Goal: Task Accomplishment & Management: Manage account settings

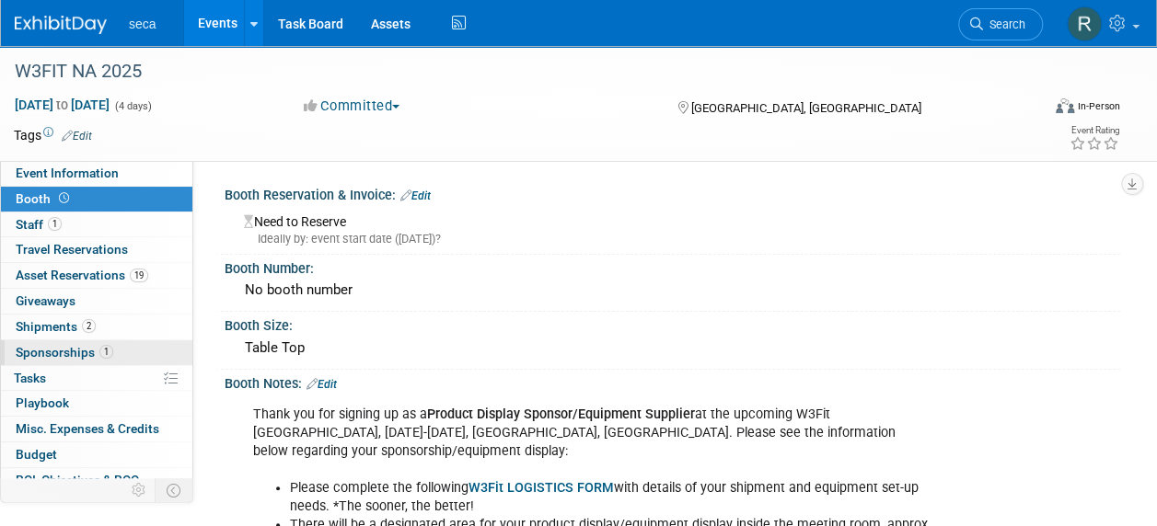
click at [91, 346] on span "Sponsorships 1" at bounding box center [65, 352] width 98 height 15
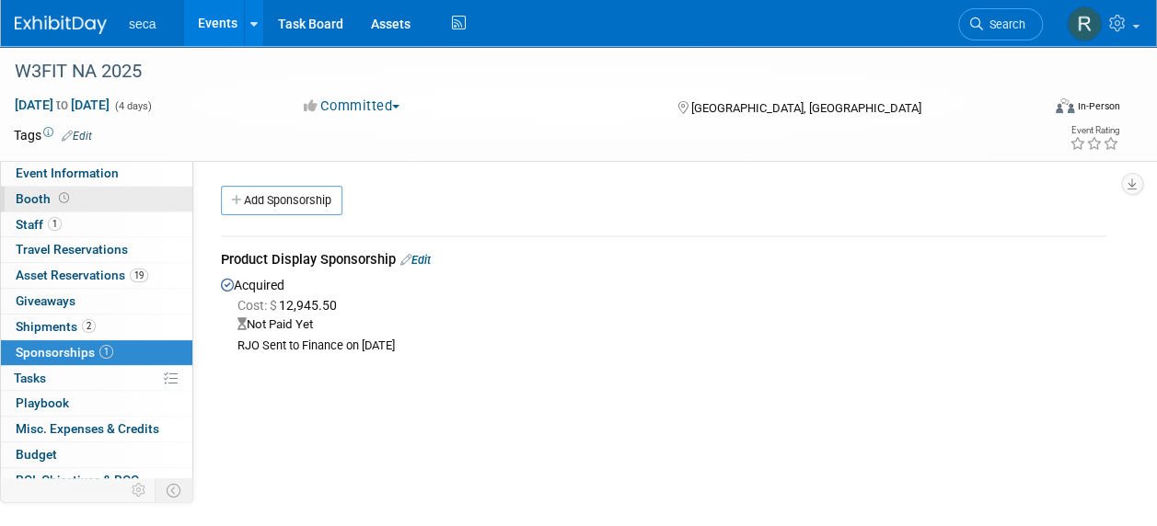
click at [88, 197] on link "Booth" at bounding box center [96, 199] width 191 height 25
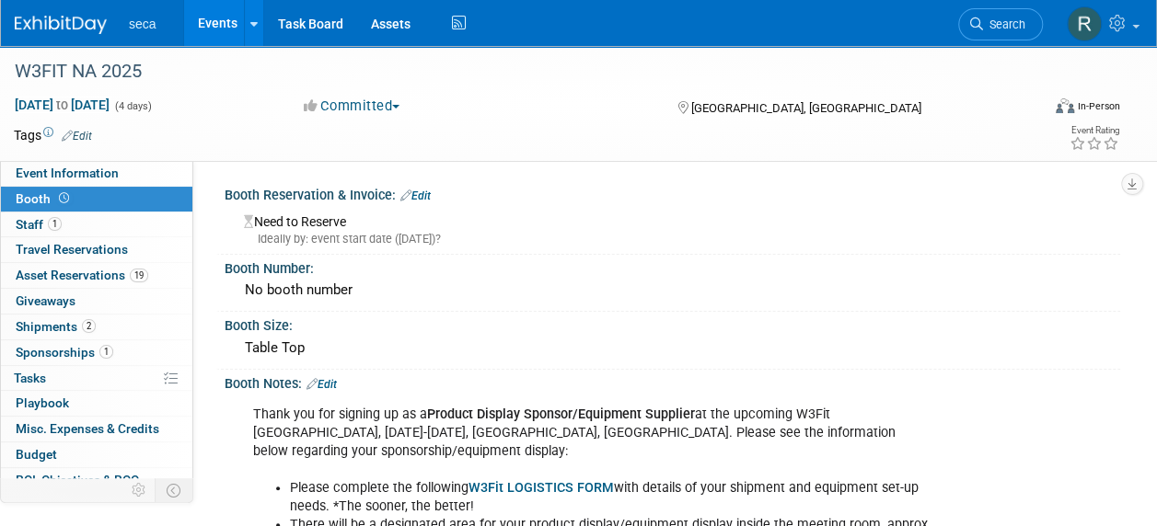
click at [425, 192] on link "Edit" at bounding box center [415, 196] width 30 height 13
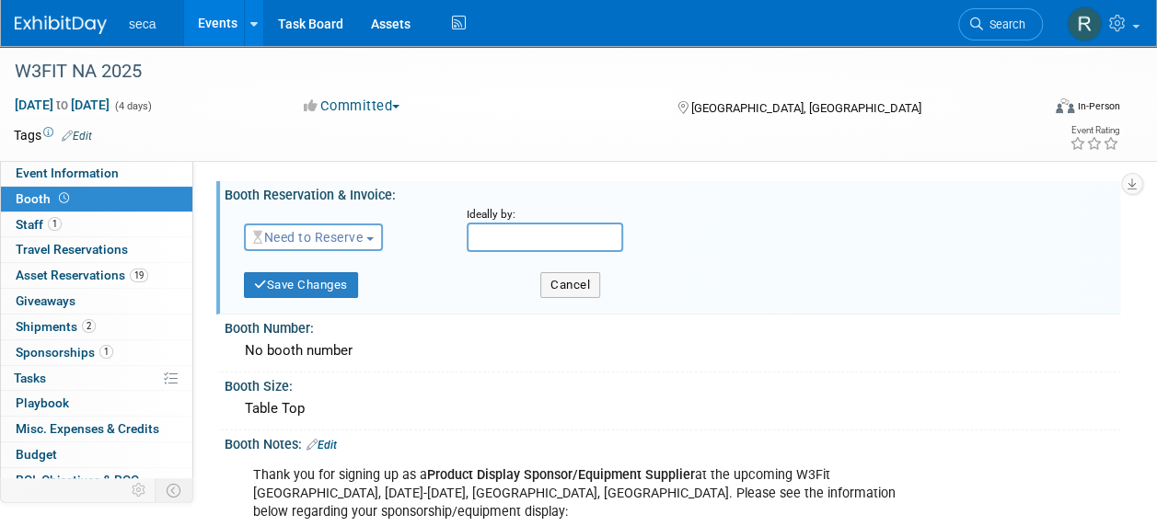
click at [295, 247] on button "Need to Reserve" at bounding box center [313, 238] width 139 height 28
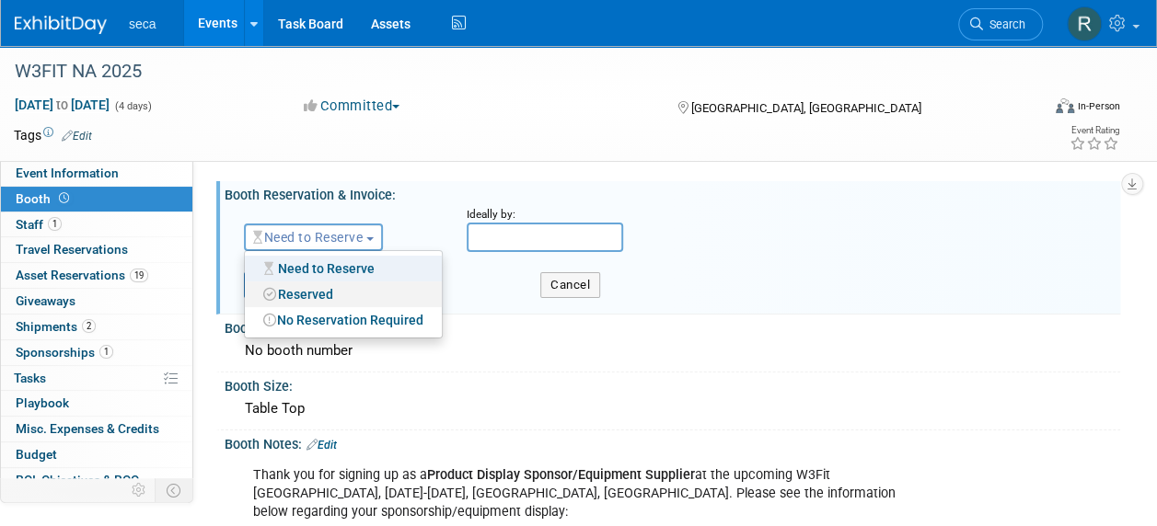
click at [307, 298] on link "Reserved" at bounding box center [343, 295] width 197 height 26
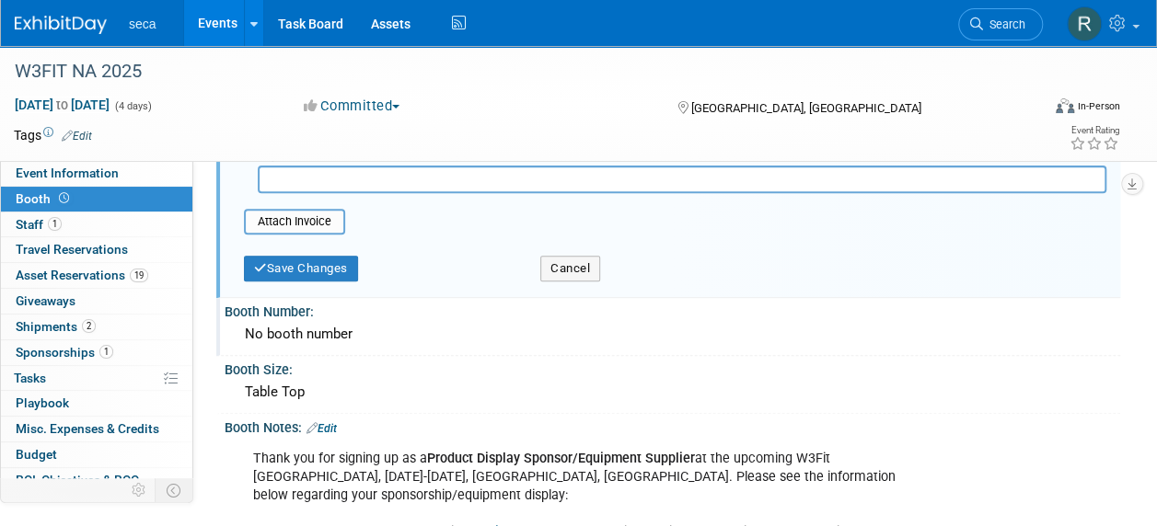
scroll to position [276, 0]
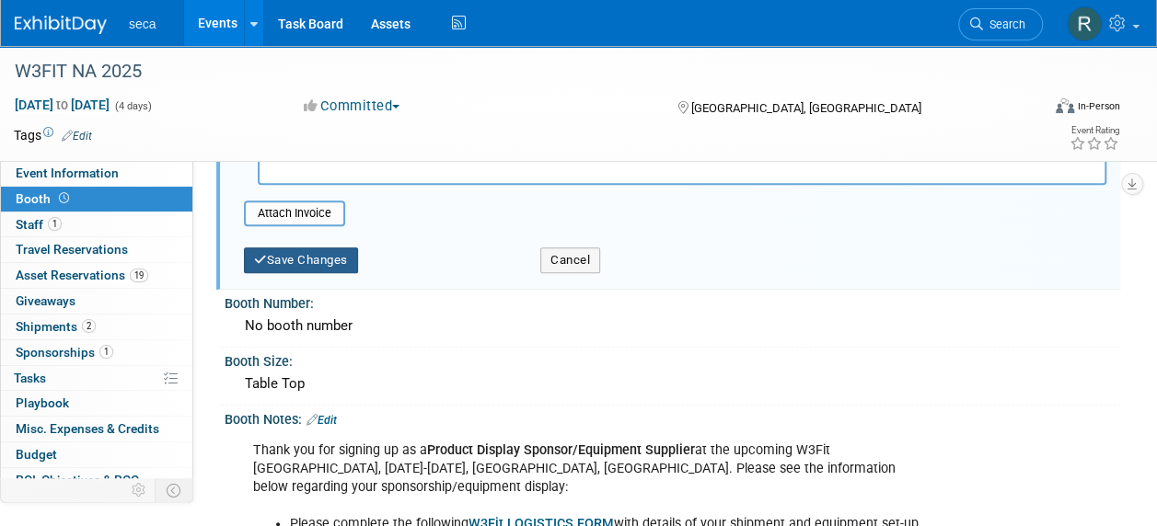
click at [314, 264] on button "Save Changes" at bounding box center [301, 261] width 114 height 26
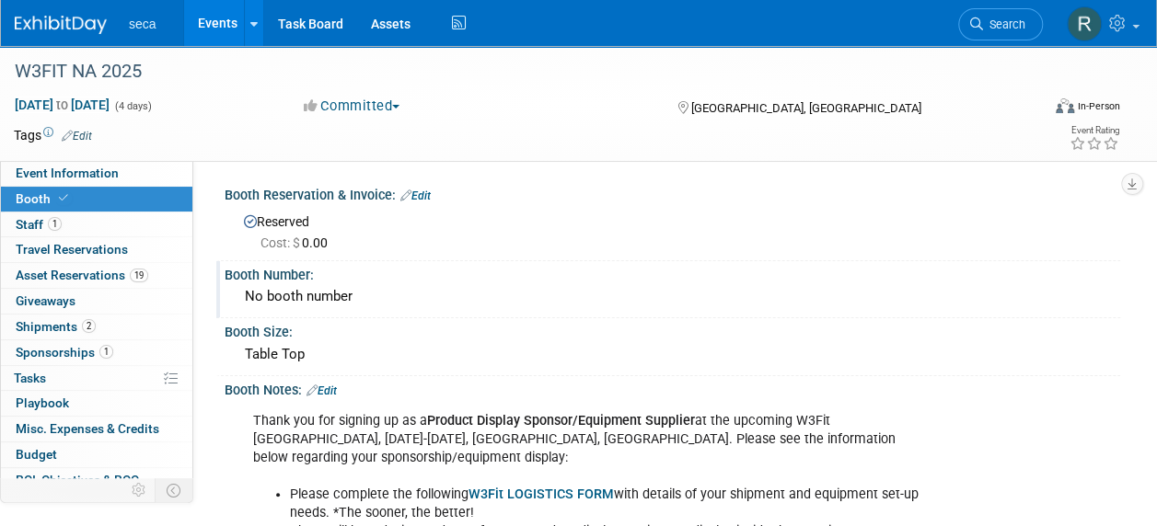
scroll to position [92, 0]
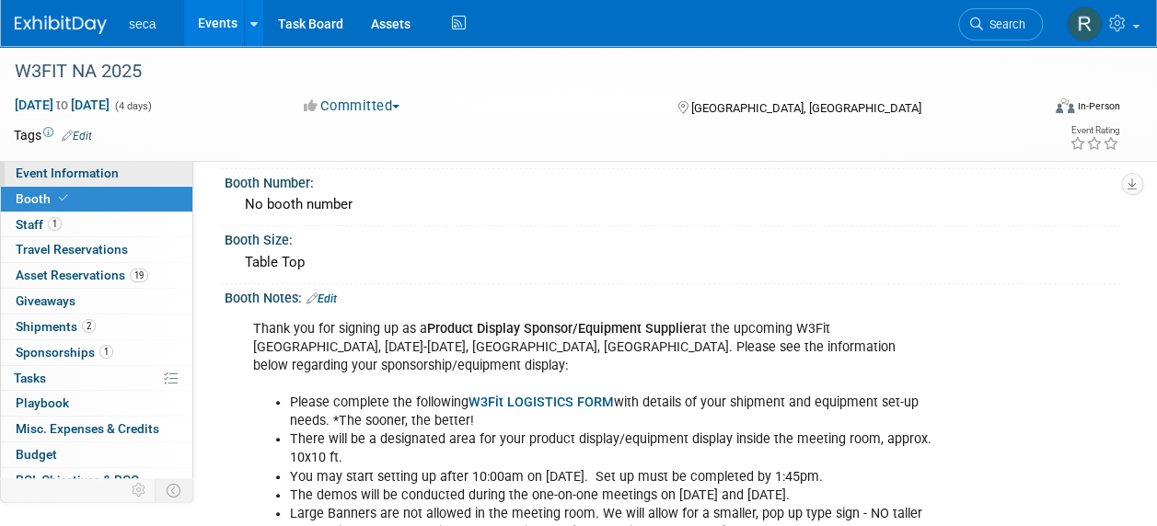
click at [78, 171] on span "Event Information" at bounding box center [67, 173] width 103 height 15
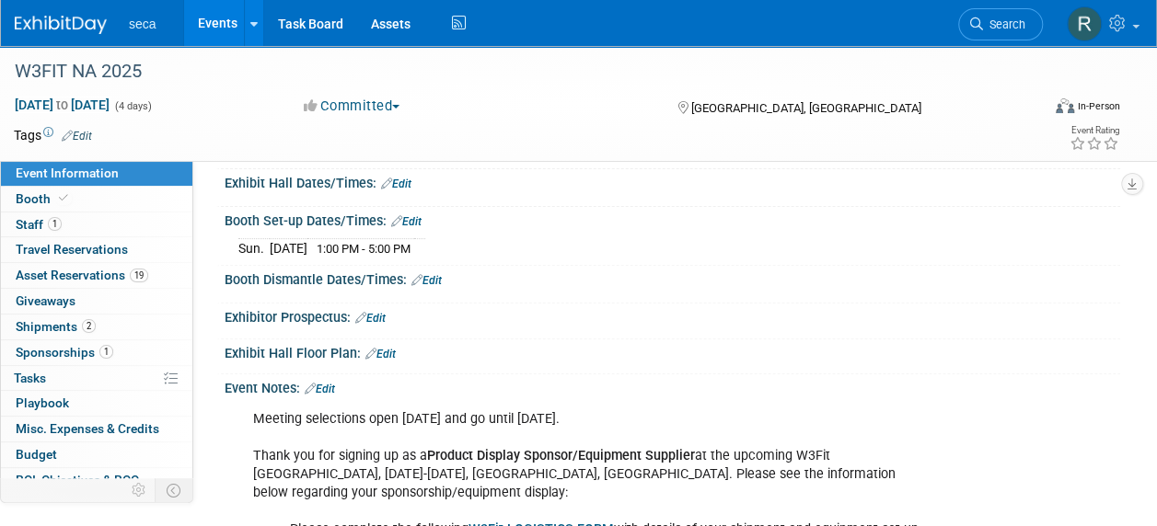
scroll to position [276, 0]
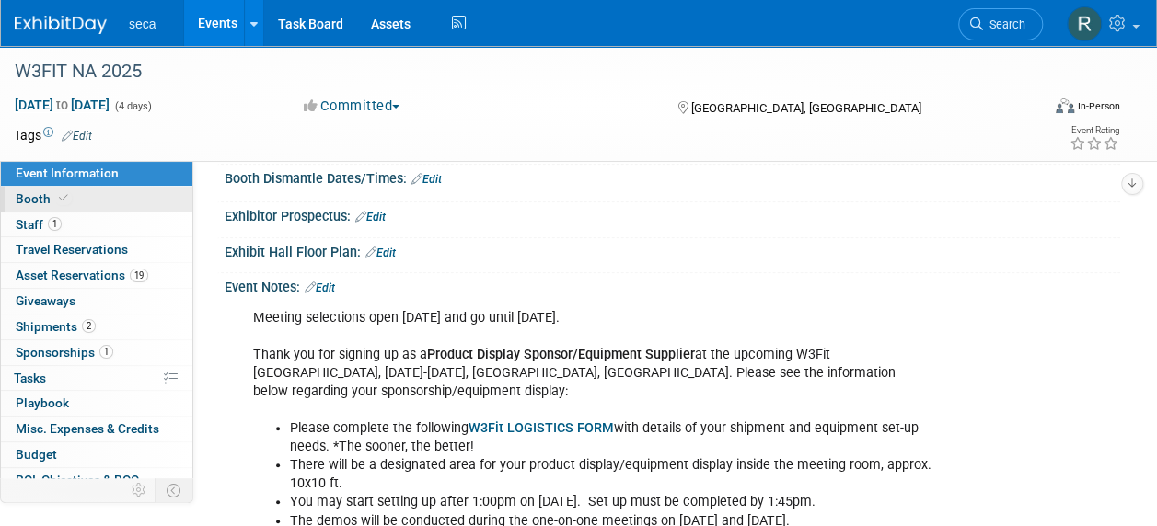
click at [43, 202] on span "Booth" at bounding box center [44, 198] width 56 height 15
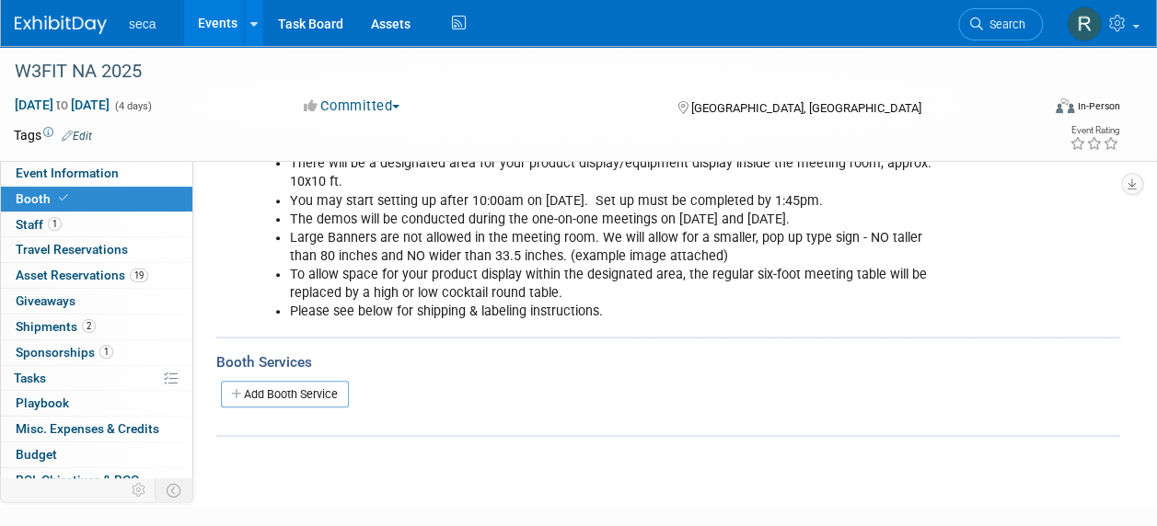
scroll to position [460, 0]
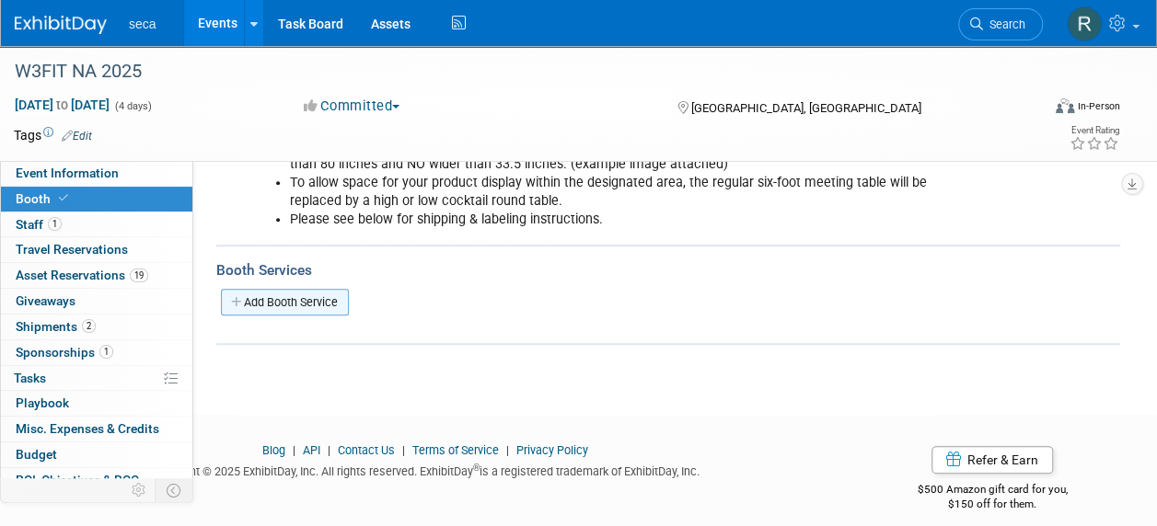
click at [260, 294] on link "Add Booth Service" at bounding box center [285, 302] width 128 height 27
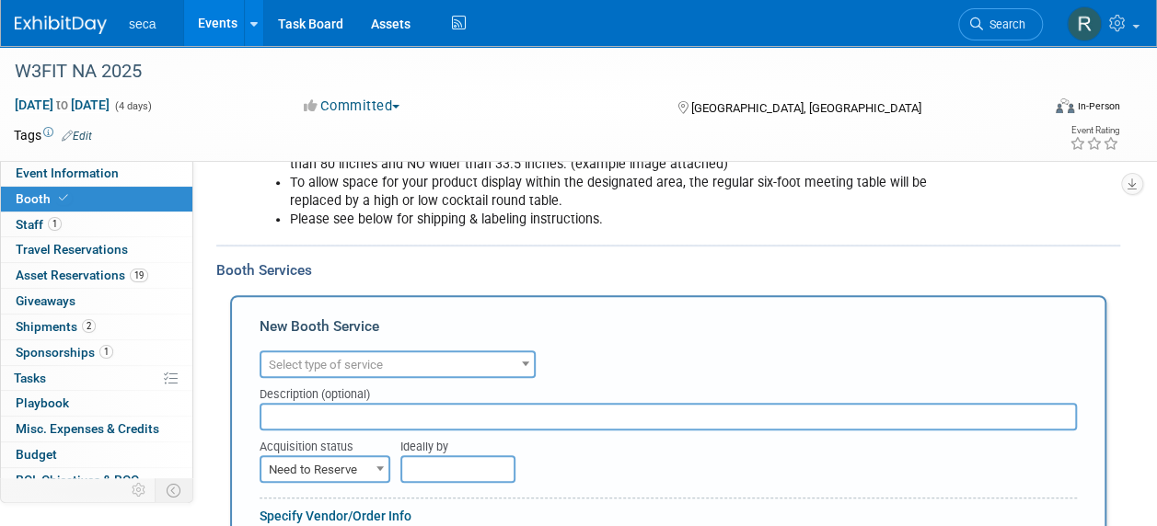
scroll to position [0, 0]
click at [361, 364] on span "Select type of service" at bounding box center [326, 365] width 114 height 14
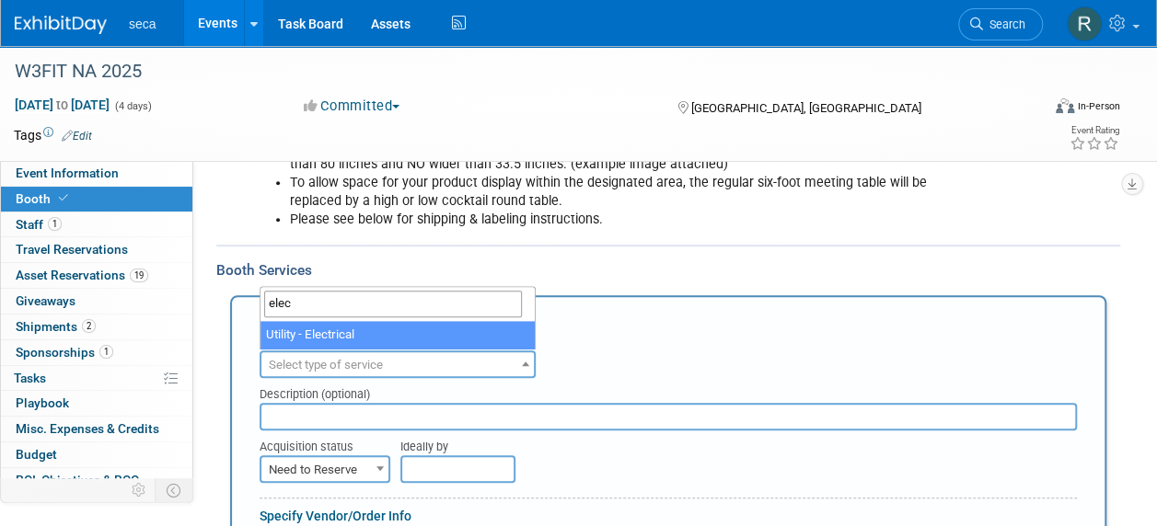
type input "elec"
select select "8"
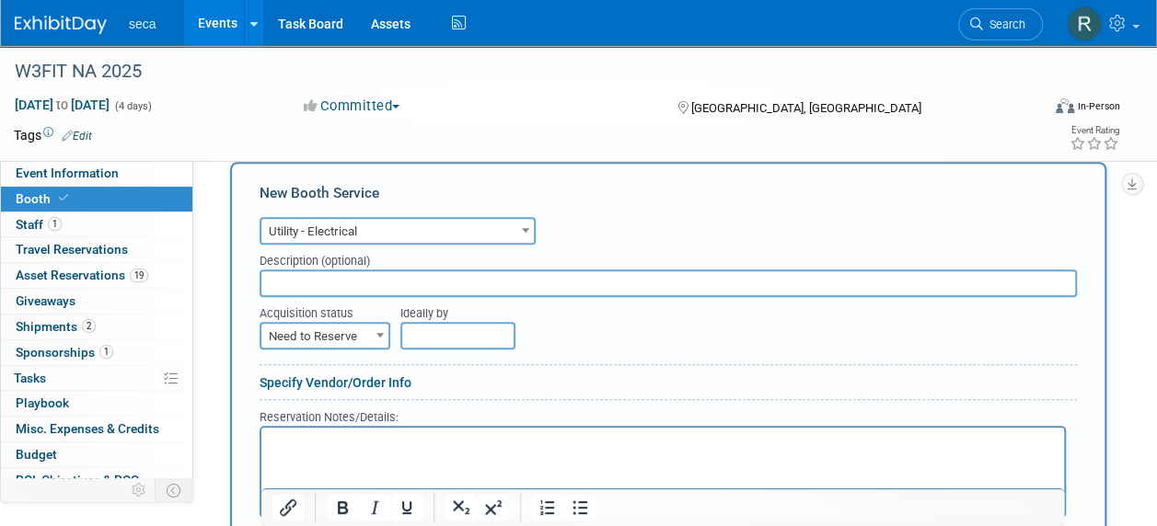
scroll to position [644, 0]
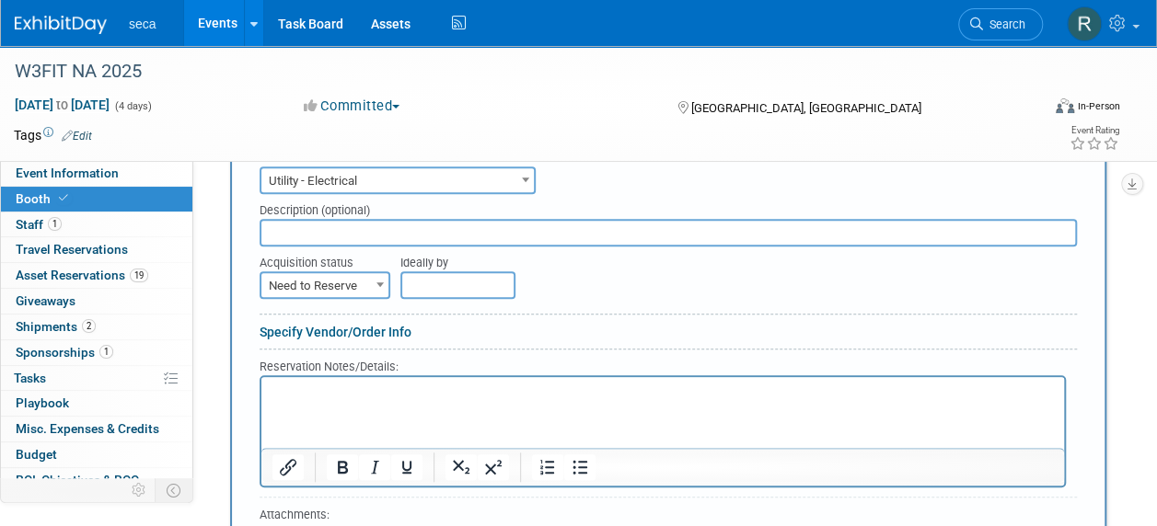
click at [346, 223] on input "text" at bounding box center [668, 233] width 817 height 28
type input "1 - 5AMP drop"
click at [342, 290] on span "Need to Reserve" at bounding box center [324, 286] width 127 height 26
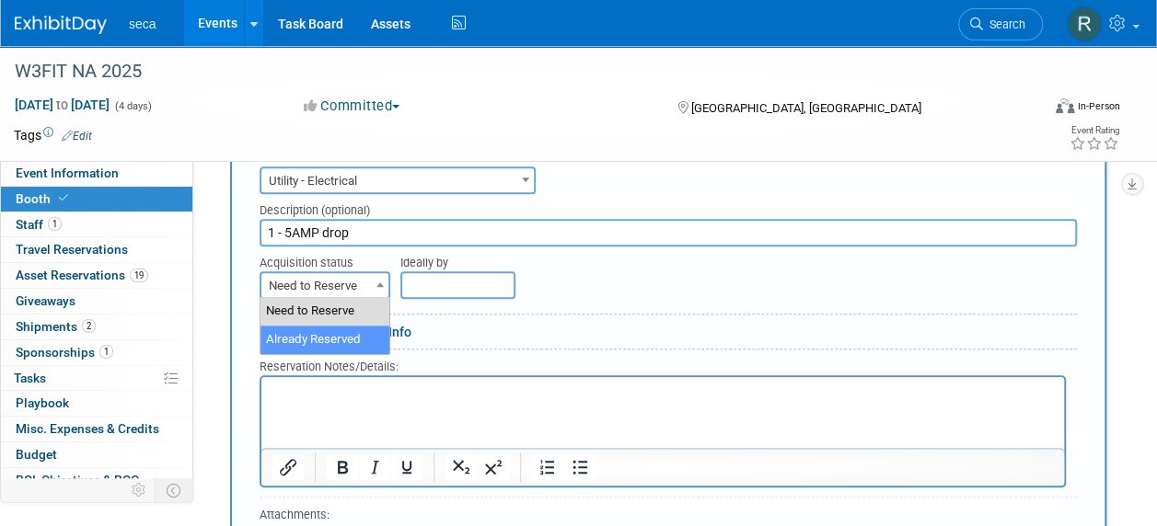
select select "2"
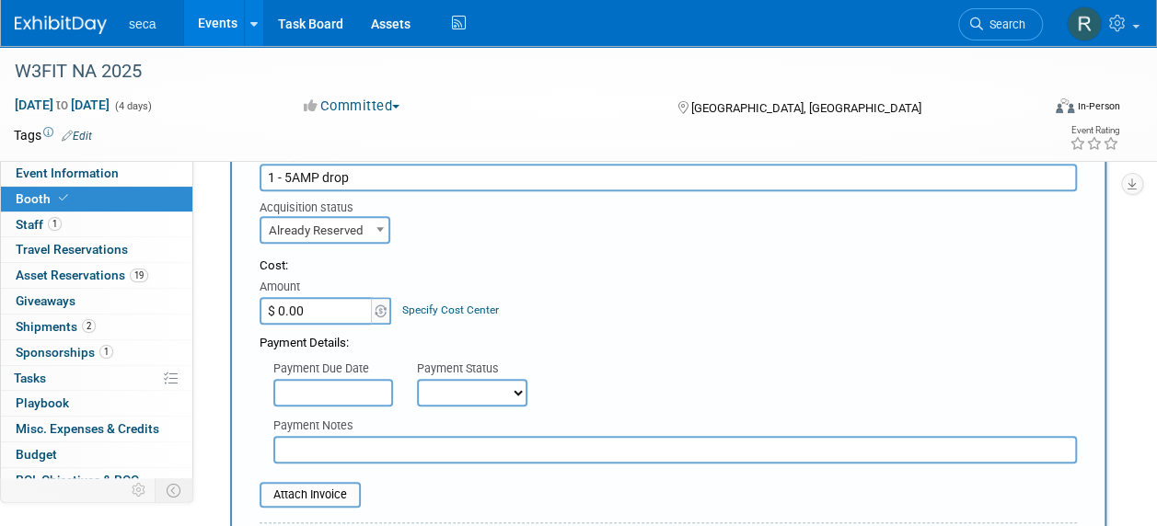
scroll to position [736, 0]
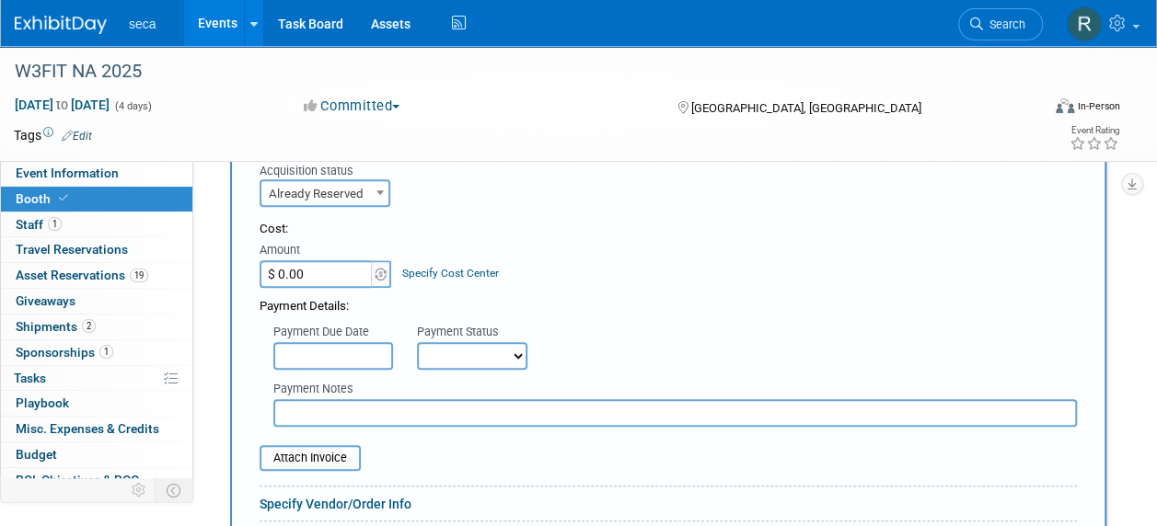
click at [329, 357] on input "text" at bounding box center [333, 356] width 120 height 28
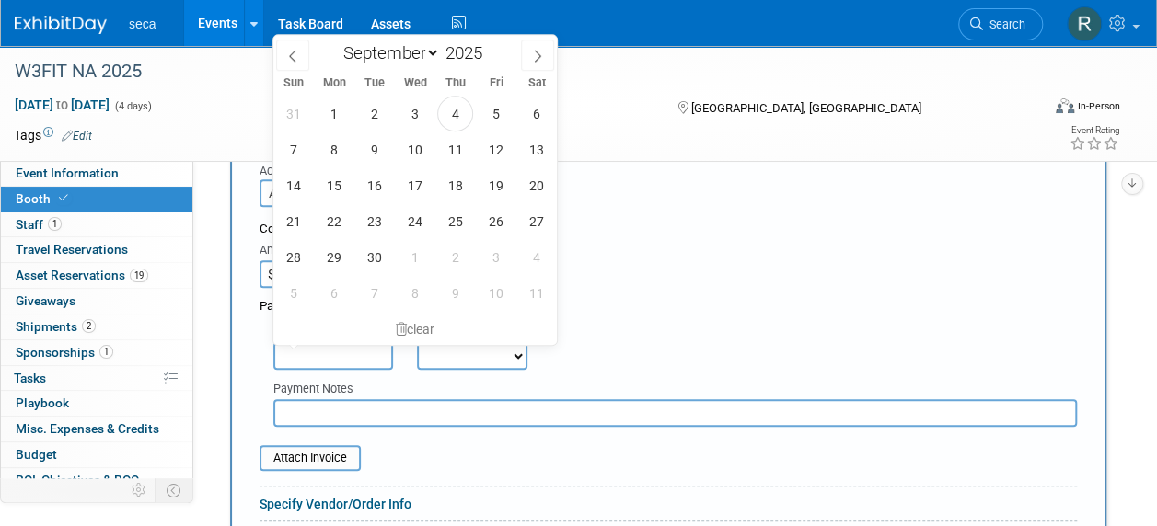
click at [471, 105] on div "31 1 2 3 4 5 6 7 8 9 10 11 12 13 14 15 16 17 18 19 20 21 22 23 24 25 26 27 28 2…" at bounding box center [414, 203] width 283 height 215
click at [462, 112] on span "4" at bounding box center [455, 114] width 36 height 36
type input "[DATE]"
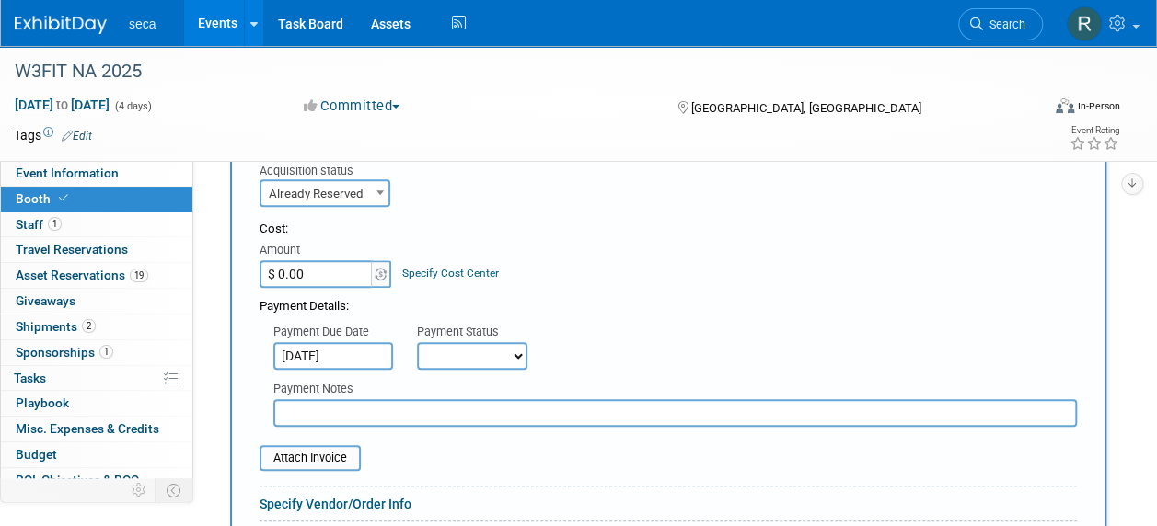
click at [449, 355] on select "Not Paid Yet Partially Paid Paid in Full" at bounding box center [472, 356] width 110 height 28
select select "1"
click at [417, 342] on select "Not Paid Yet Partially Paid Paid in Full" at bounding box center [472, 356] width 110 height 28
click at [364, 412] on input "text" at bounding box center [675, 413] width 804 height 28
type input "Paid on RJO's CC"
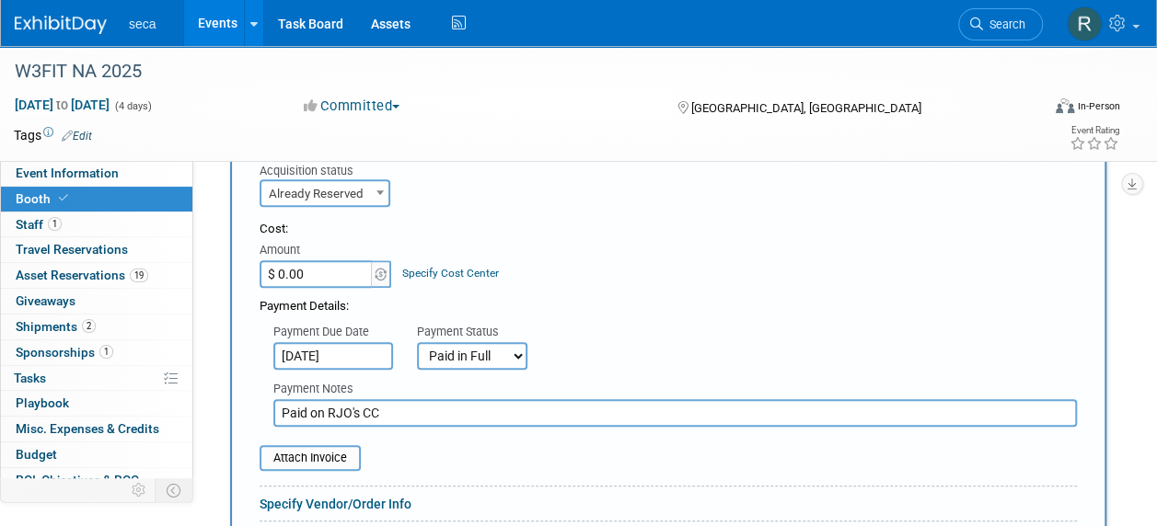
click at [309, 273] on input "$ 0.00" at bounding box center [317, 274] width 115 height 28
type input "$ 146.81"
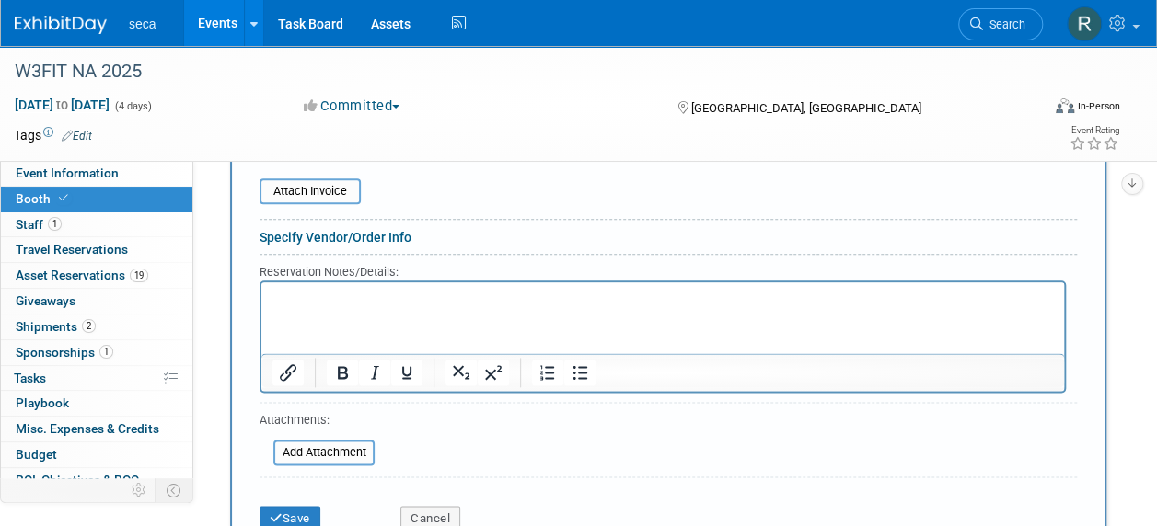
scroll to position [1012, 0]
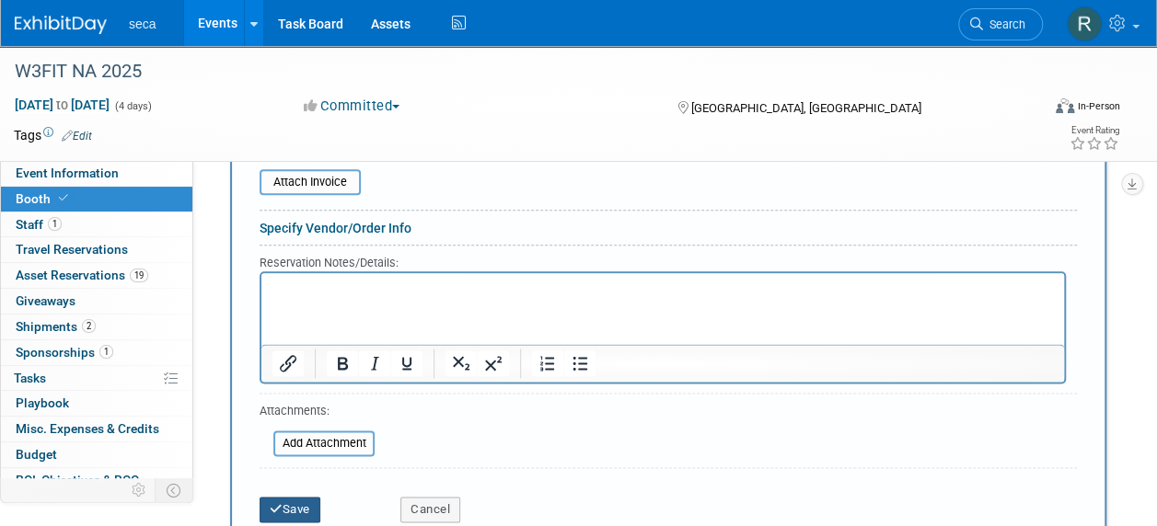
click at [294, 503] on button "Save" at bounding box center [290, 510] width 61 height 26
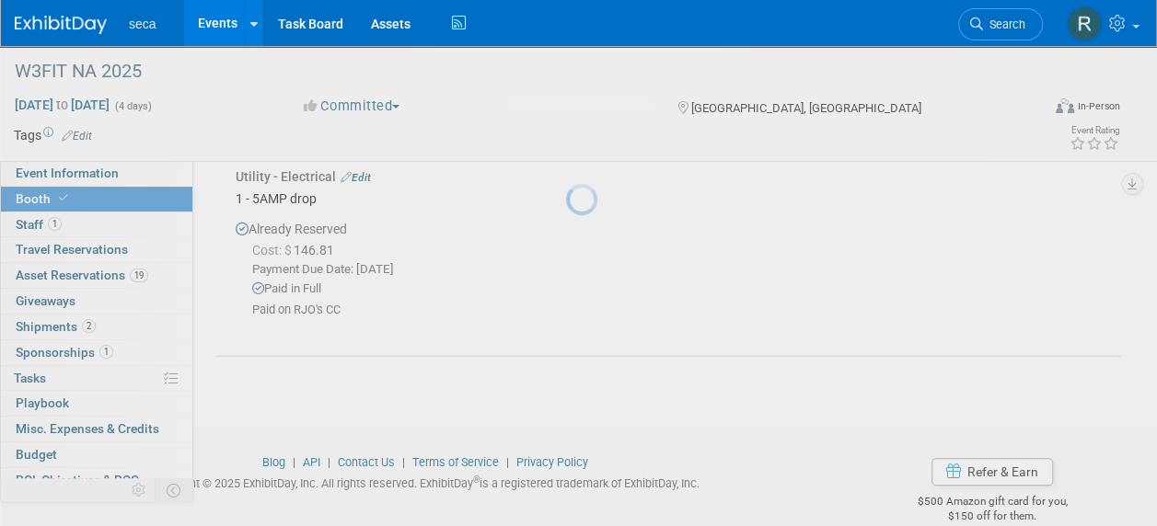
scroll to position [593, 0]
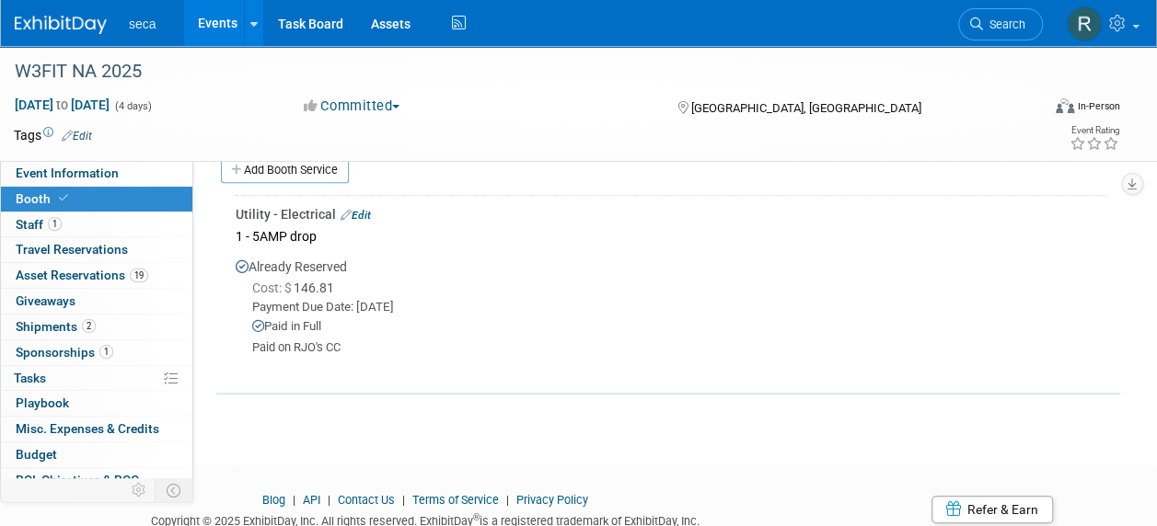
click at [359, 210] on link "Edit" at bounding box center [356, 215] width 30 height 13
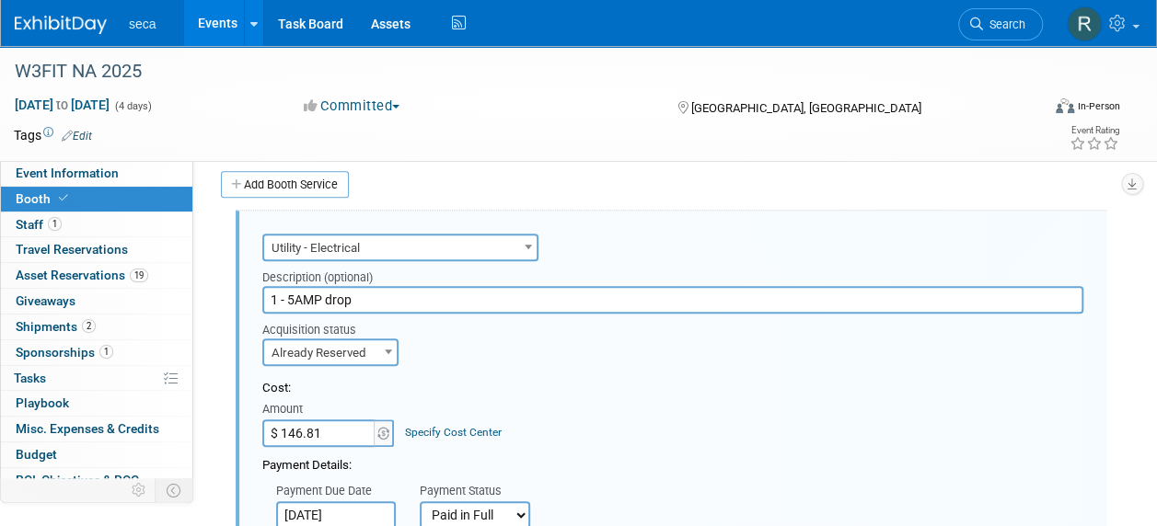
scroll to position [0, 0]
click at [337, 434] on input "$ 146.81" at bounding box center [319, 434] width 115 height 28
click at [336, 434] on input "$ 146.81" at bounding box center [319, 434] width 115 height 28
type input "$ 546.04"
click at [565, 381] on div "Cost:" at bounding box center [672, 388] width 821 height 17
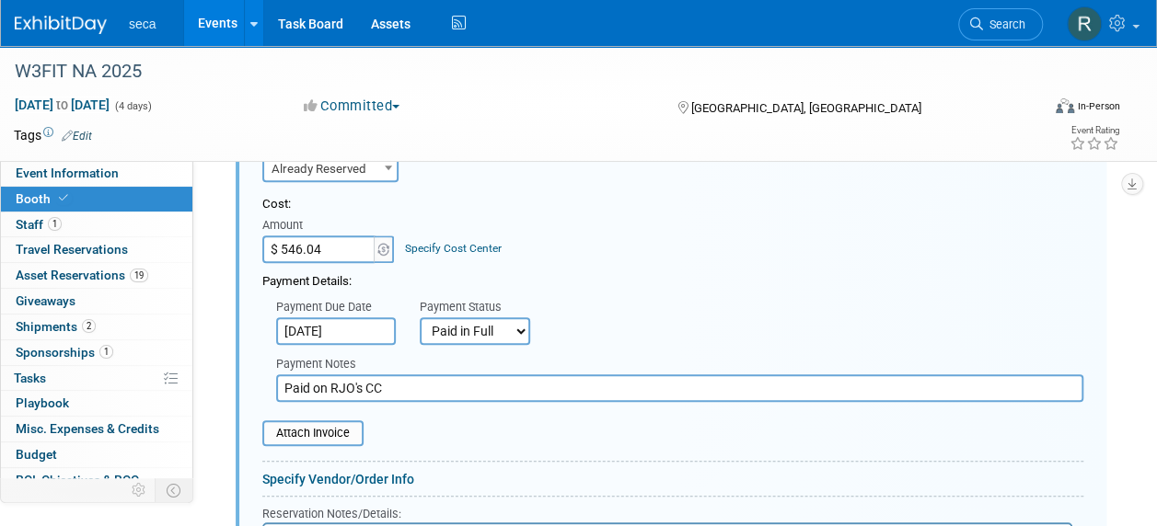
scroll to position [946, 0]
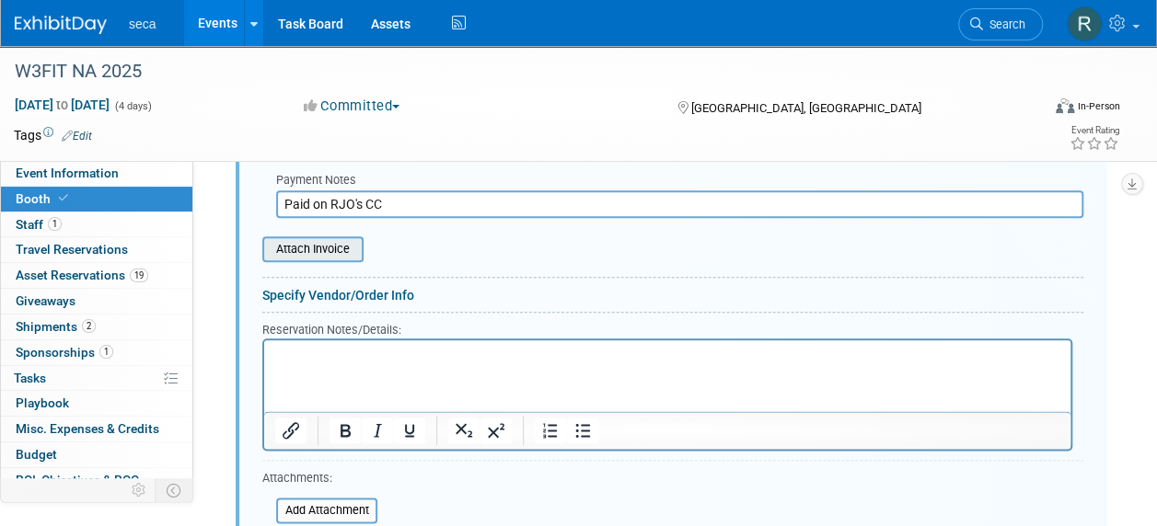
click at [309, 245] on input "file" at bounding box center [252, 249] width 219 height 22
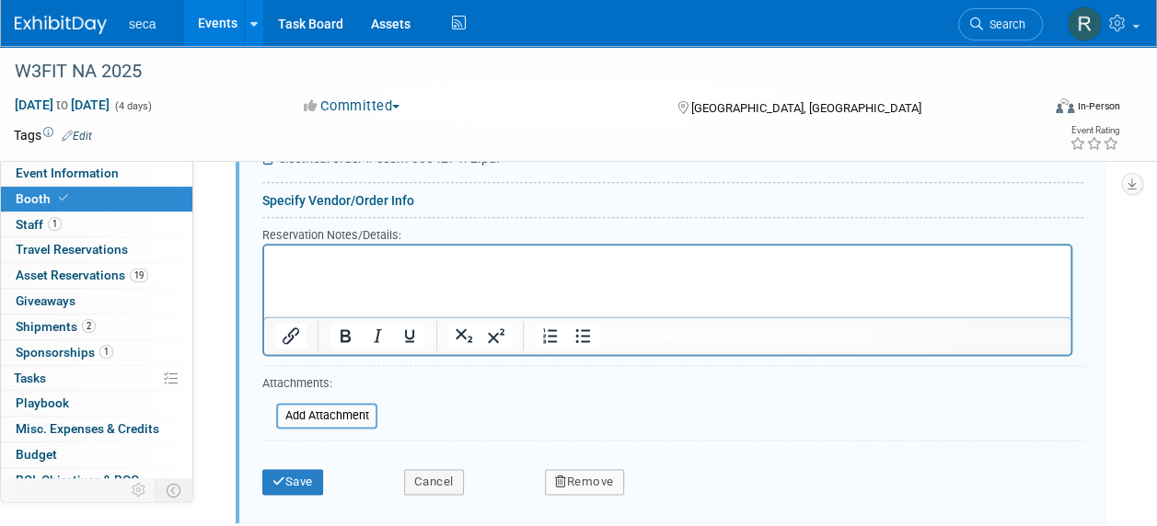
scroll to position [1222, 0]
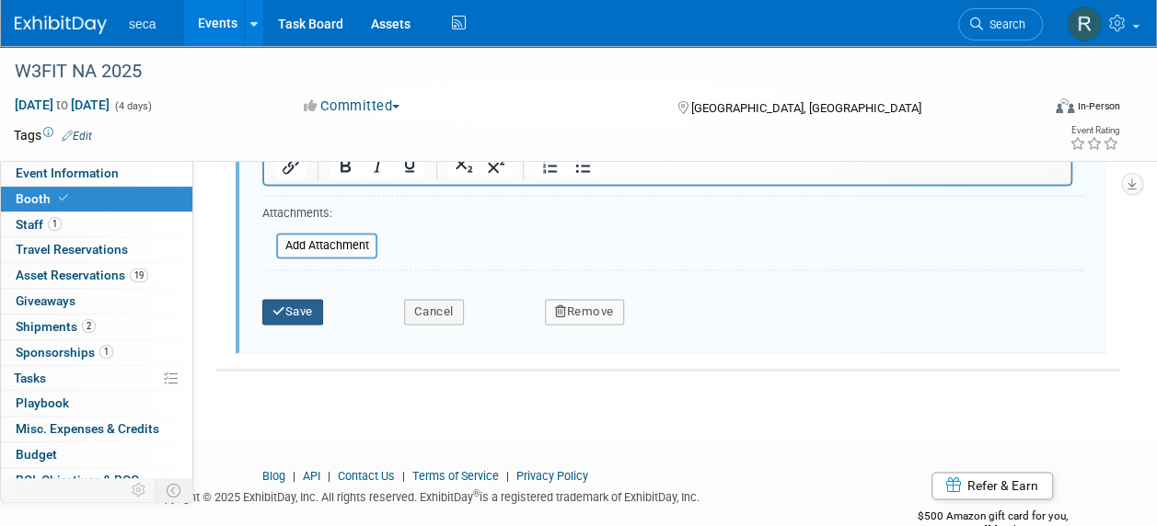
click at [291, 306] on button "Save" at bounding box center [292, 312] width 61 height 26
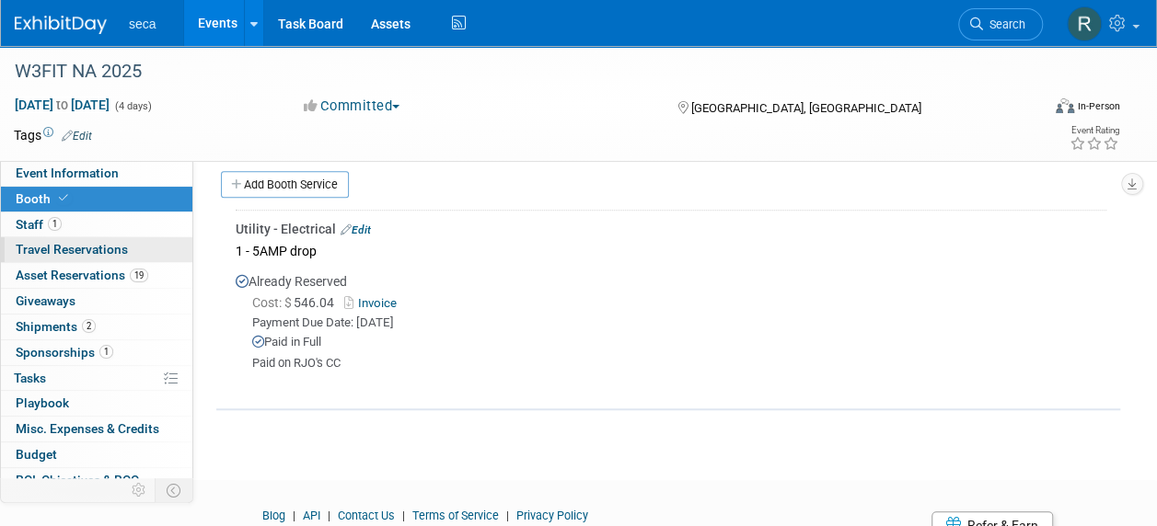
scroll to position [62, 0]
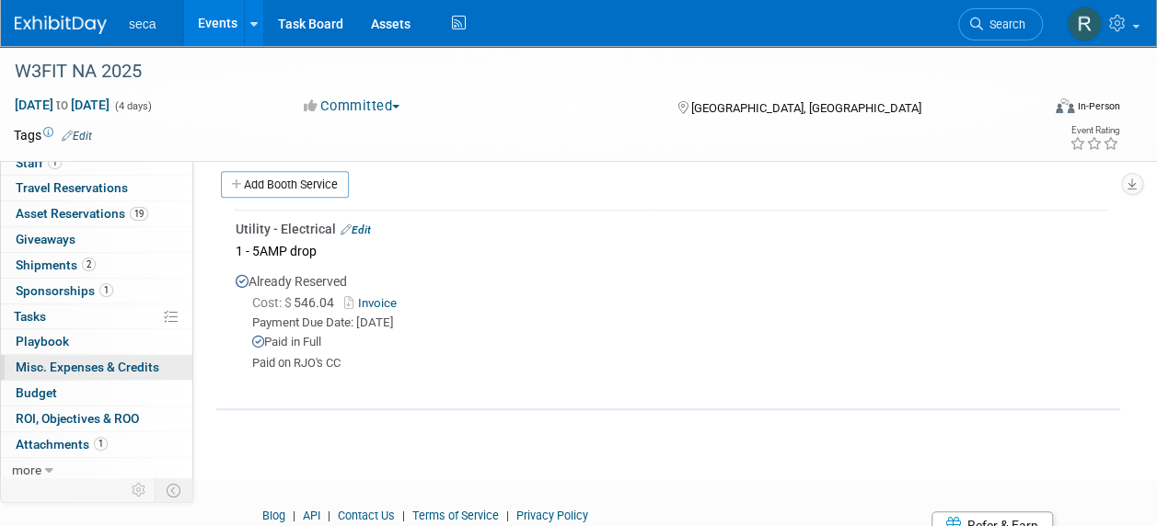
click at [58, 360] on span "Misc. Expenses & Credits 0" at bounding box center [88, 367] width 144 height 15
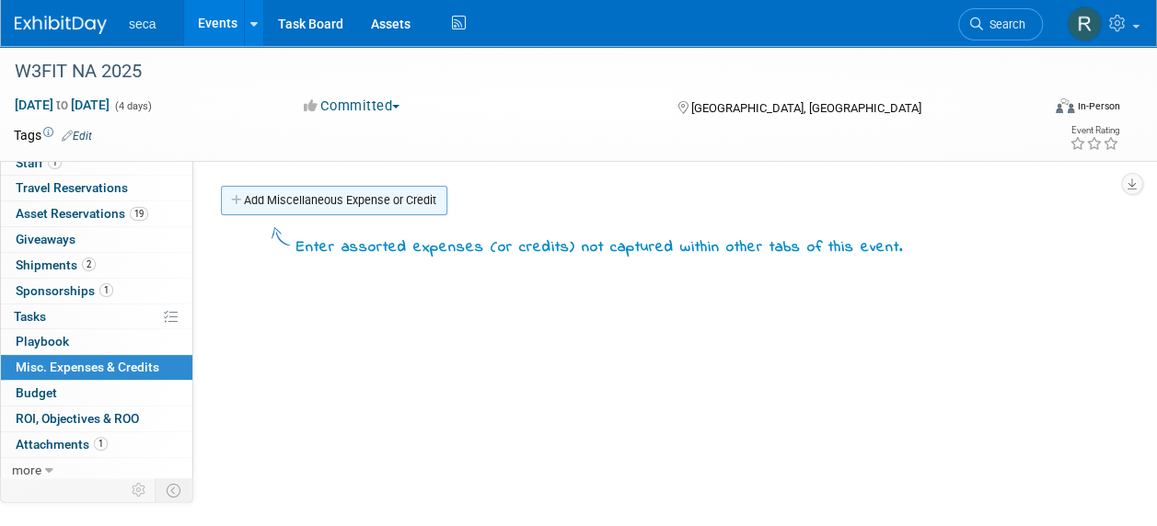
click at [306, 197] on link "Add Miscellaneous Expense or Credit" at bounding box center [334, 200] width 226 height 29
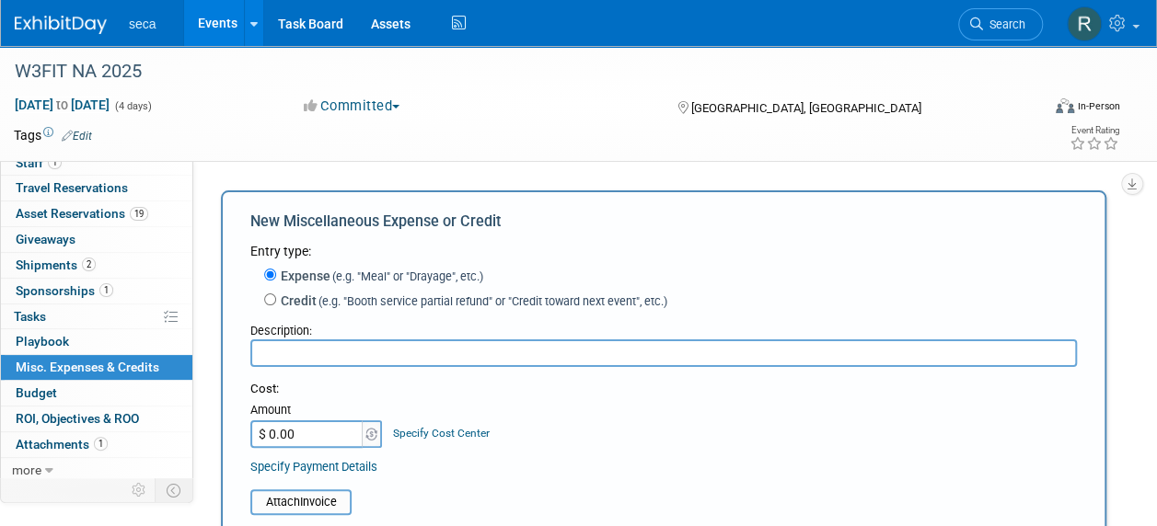
click at [307, 355] on input "text" at bounding box center [663, 354] width 827 height 28
type input "New Fitness Rollup Banner"
click at [320, 434] on input "$ 0.00" at bounding box center [307, 435] width 115 height 28
type input "$ 146.81"
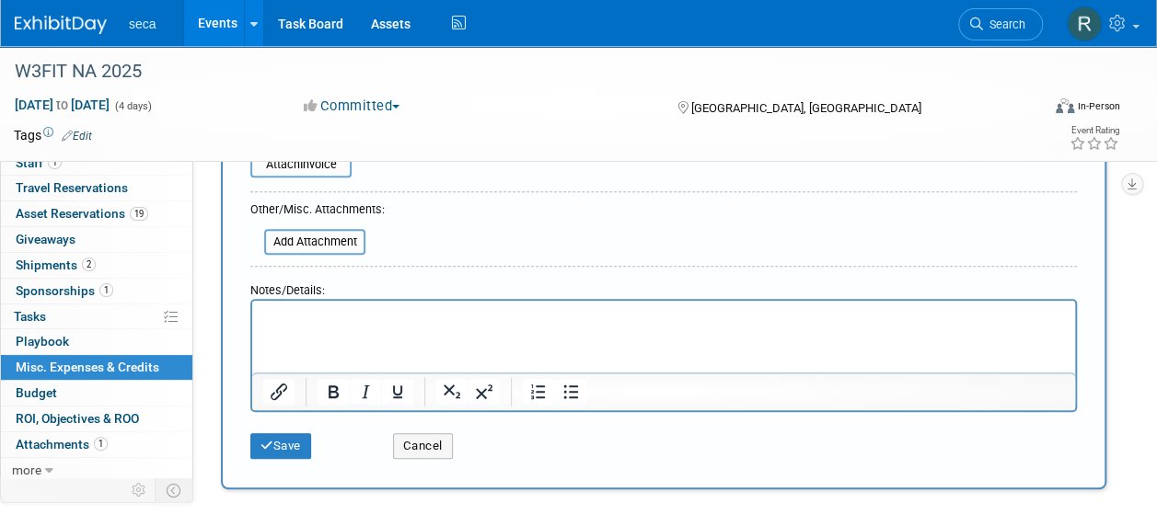
scroll to position [368, 0]
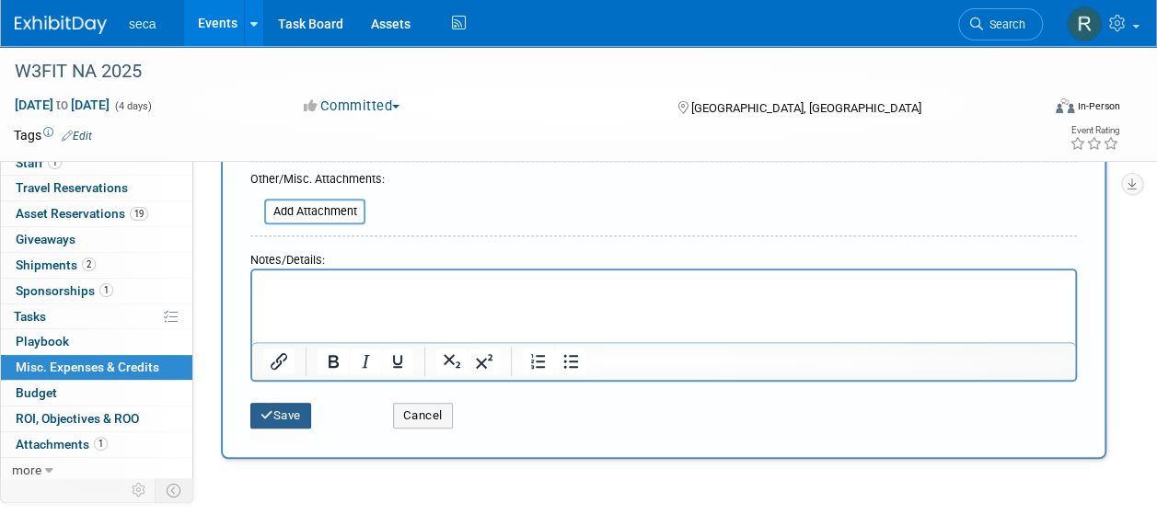
click at [271, 409] on button "Save" at bounding box center [280, 416] width 61 height 26
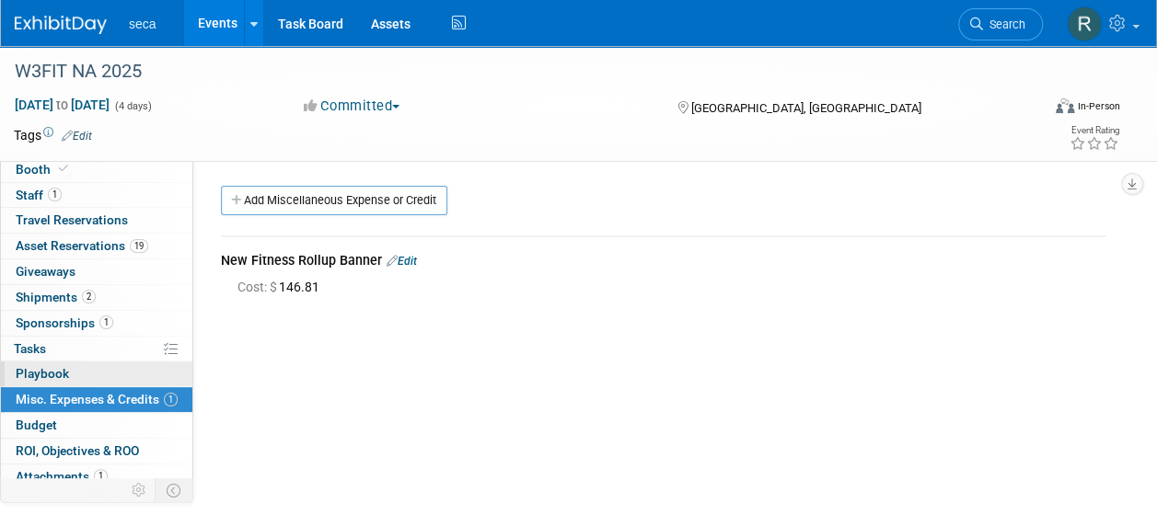
scroll to position [0, 0]
